Goal: Information Seeking & Learning: Learn about a topic

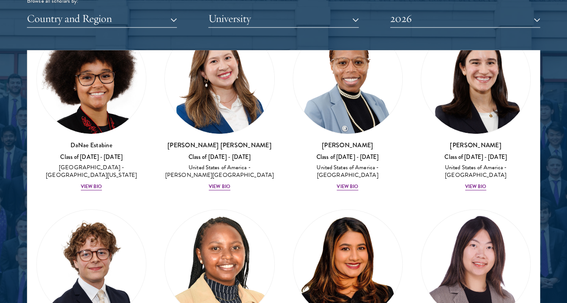
scroll to position [1760, 0]
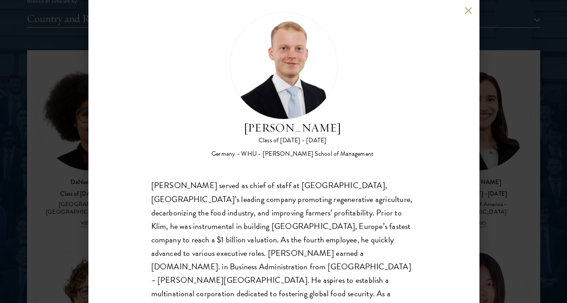
scroll to position [27, 0]
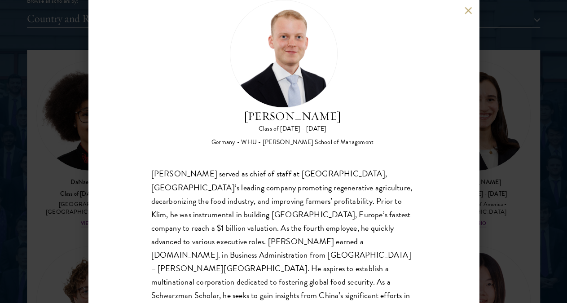
click at [470, 7] on button at bounding box center [469, 11] width 8 height 8
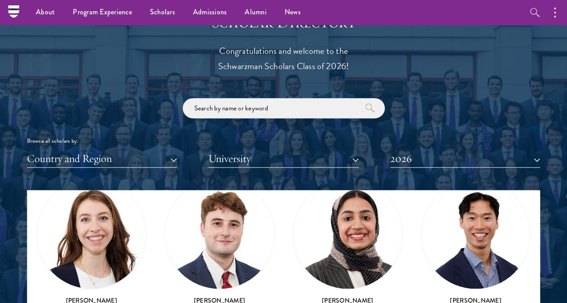
scroll to position [4032, 0]
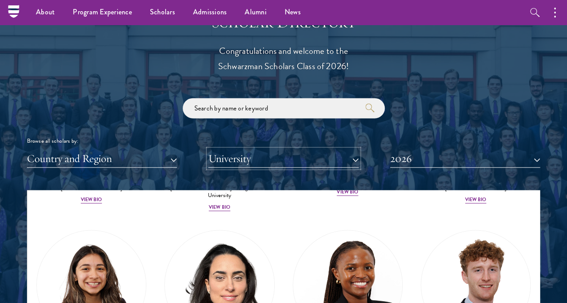
click at [281, 150] on button "University" at bounding box center [283, 159] width 150 height 18
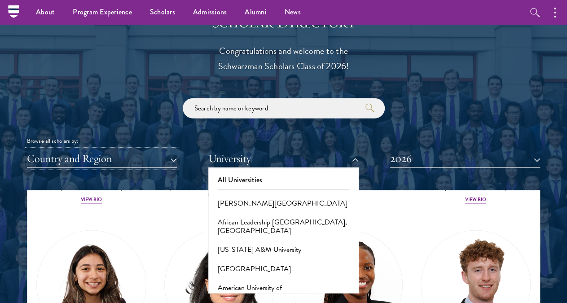
click at [167, 150] on button "Country and Region" at bounding box center [102, 159] width 150 height 18
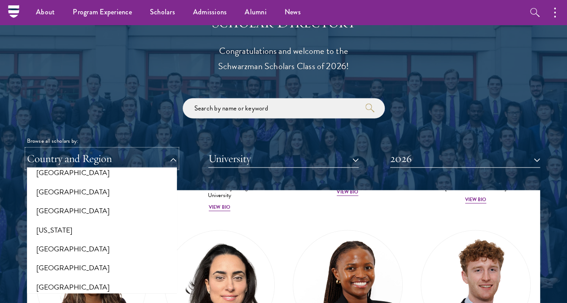
scroll to position [503, 0]
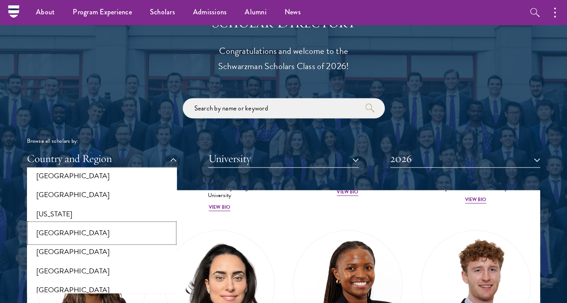
click at [83, 224] on button "[GEOGRAPHIC_DATA]" at bounding box center [102, 233] width 145 height 19
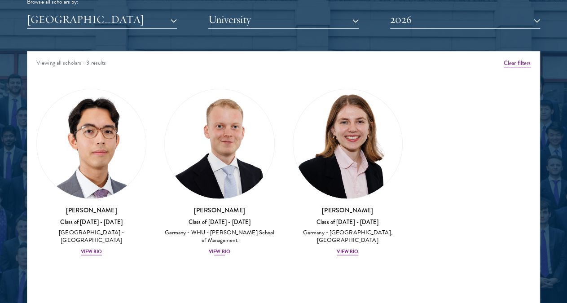
scroll to position [1121, 0]
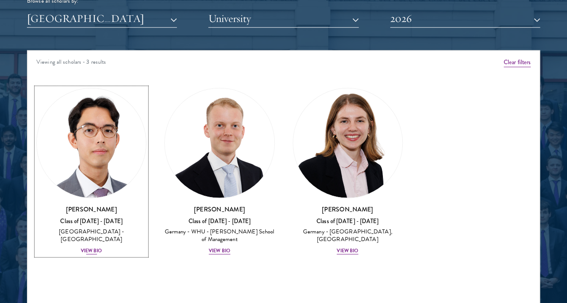
click at [102, 247] on div "View Bio" at bounding box center [92, 250] width 22 height 7
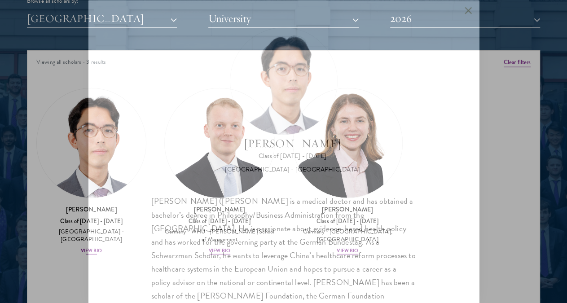
scroll to position [27, 0]
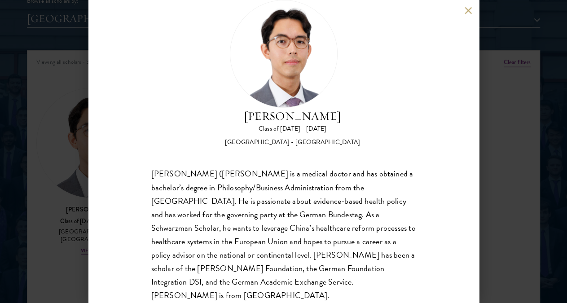
click at [470, 9] on button at bounding box center [469, 11] width 8 height 8
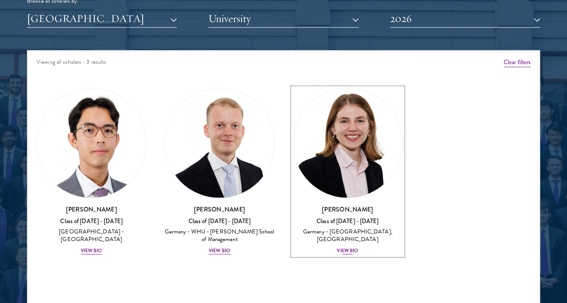
click at [293, 124] on img at bounding box center [347, 142] width 109 height 109
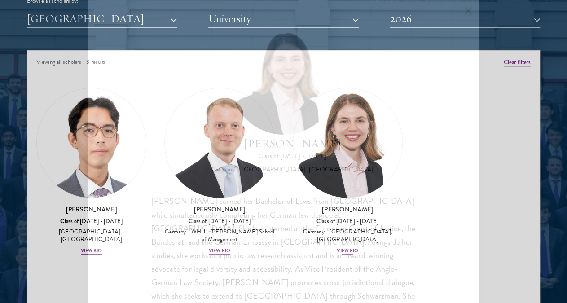
scroll to position [27, 0]
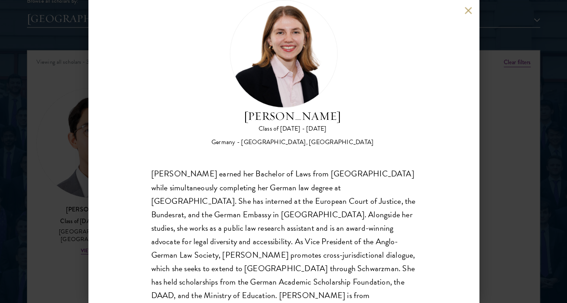
click at [469, 8] on button at bounding box center [469, 11] width 8 height 8
